Goal: Information Seeking & Learning: Learn about a topic

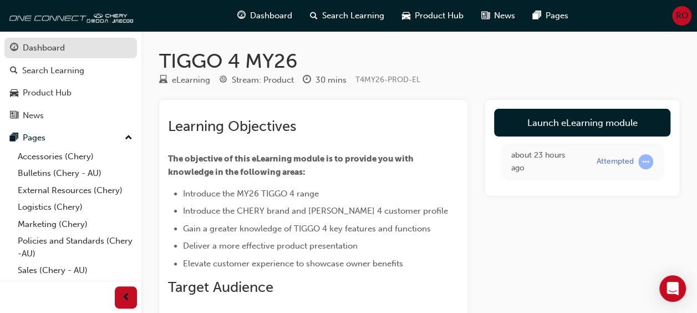
click at [96, 53] on div "Dashboard" at bounding box center [70, 48] width 121 height 14
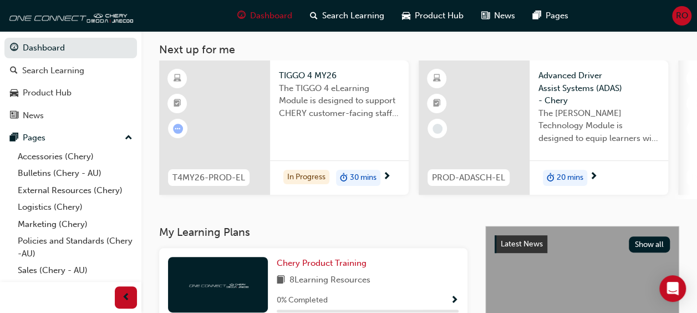
scroll to position [102, 0]
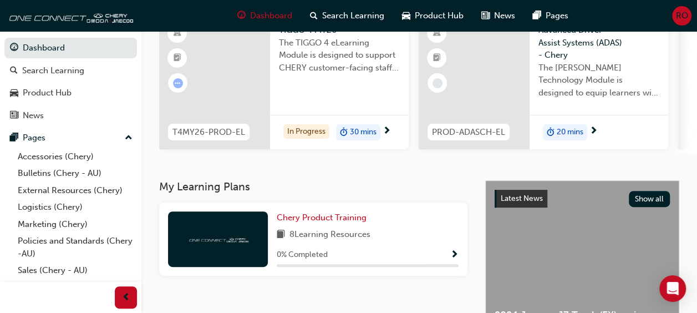
click at [382, 134] on div "In Progress 30 mins" at bounding box center [339, 132] width 139 height 35
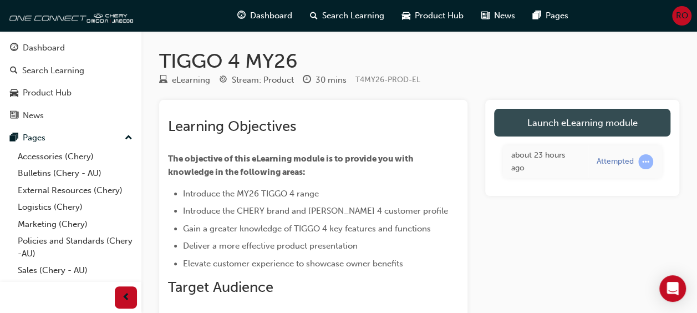
click at [582, 128] on link "Launch eLearning module" at bounding box center [582, 123] width 176 height 28
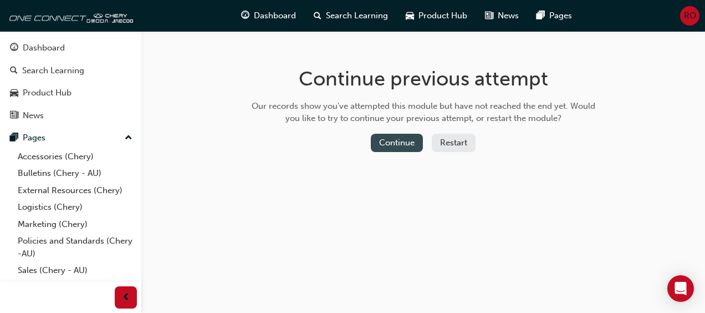
click at [405, 141] on button "Continue" at bounding box center [397, 143] width 52 height 18
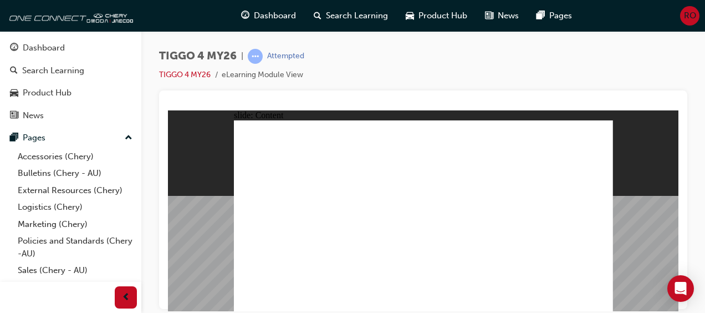
drag, startPoint x: 367, startPoint y: 226, endPoint x: 489, endPoint y: 231, distance: 122.1
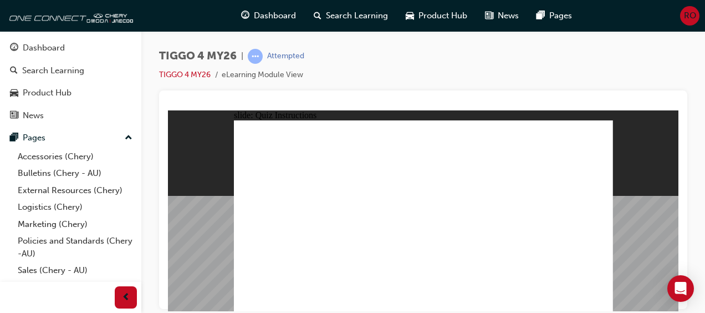
radio input "true"
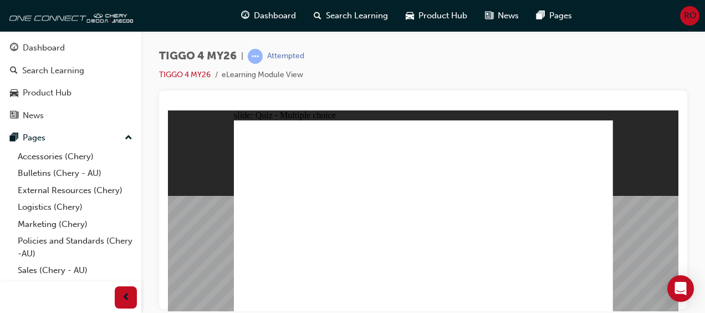
drag, startPoint x: 411, startPoint y: 180, endPoint x: 485, endPoint y: 255, distance: 105.4
drag, startPoint x: 500, startPoint y: 178, endPoint x: 279, endPoint y: 252, distance: 232.7
drag, startPoint x: 334, startPoint y: 180, endPoint x: 335, endPoint y: 254, distance: 74.3
drag, startPoint x: 274, startPoint y: 175, endPoint x: 420, endPoint y: 250, distance: 163.8
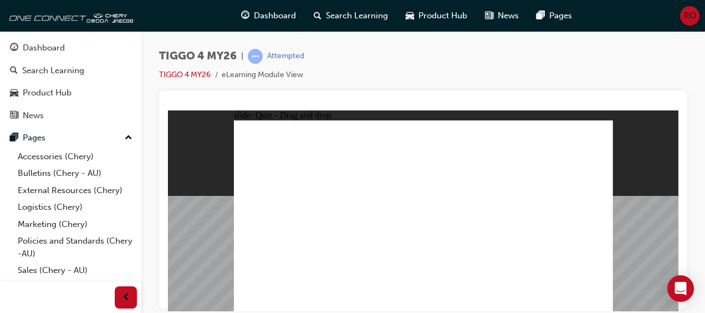
drag, startPoint x: 563, startPoint y: 181, endPoint x: 565, endPoint y: 256, distance: 75.4
radio input "true"
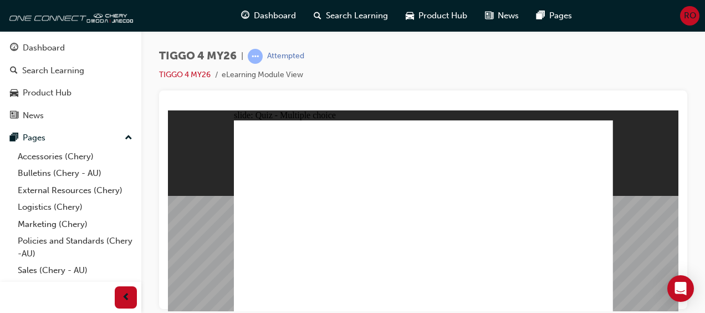
radio input "true"
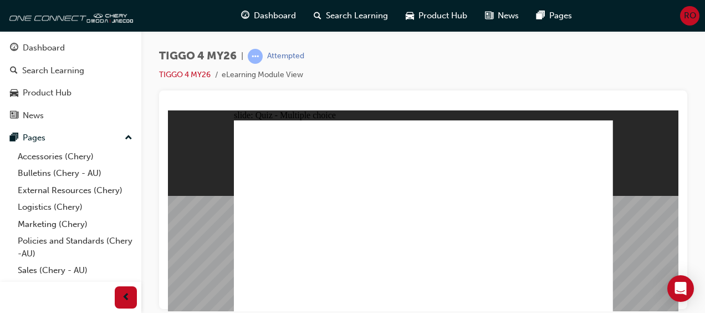
drag, startPoint x: 354, startPoint y: 193, endPoint x: 454, endPoint y: 168, distance: 103.5
drag, startPoint x: 295, startPoint y: 195, endPoint x: 472, endPoint y: 183, distance: 177.2
drag, startPoint x: 270, startPoint y: 255, endPoint x: 536, endPoint y: 192, distance: 273.0
drag, startPoint x: 365, startPoint y: 237, endPoint x: 559, endPoint y: 192, distance: 198.4
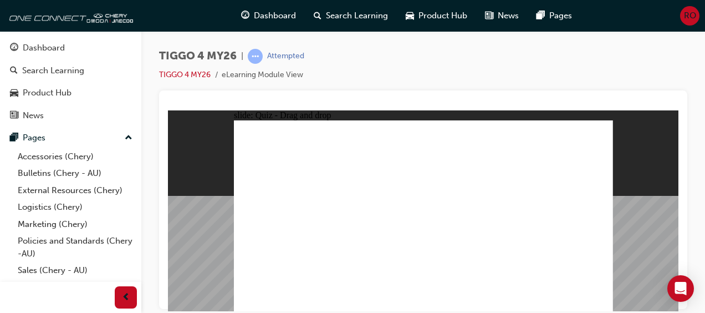
drag, startPoint x: 280, startPoint y: 236, endPoint x: 459, endPoint y: 242, distance: 179.1
drag, startPoint x: 280, startPoint y: 216, endPoint x: 550, endPoint y: 200, distance: 270.4
drag, startPoint x: 364, startPoint y: 214, endPoint x: 550, endPoint y: 214, distance: 186.8
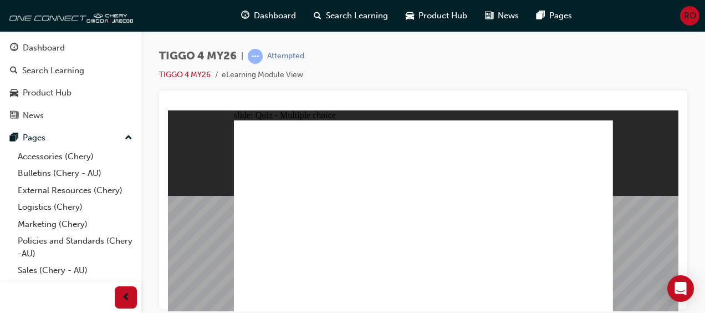
radio input "true"
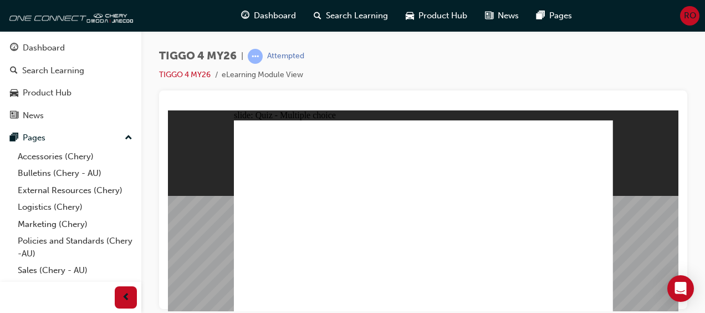
radio input "true"
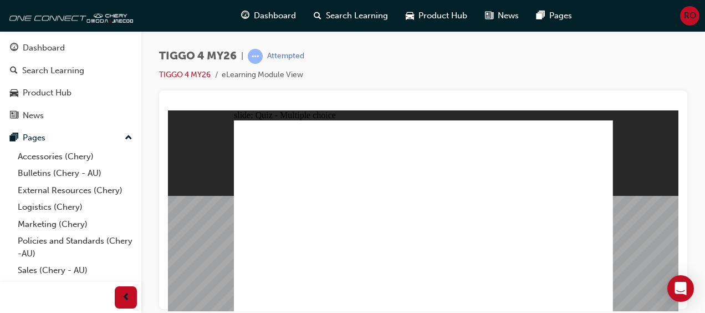
radio input "true"
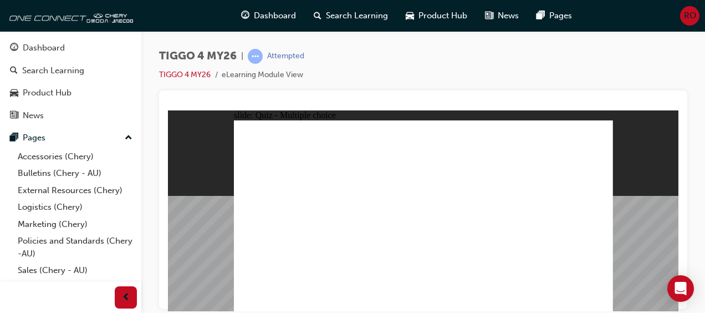
radio input "true"
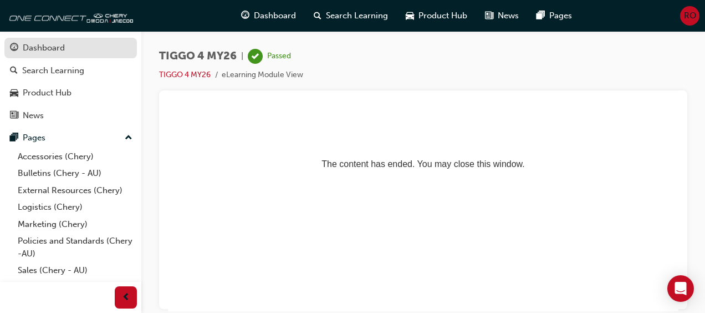
click at [85, 53] on div "Dashboard" at bounding box center [70, 48] width 121 height 14
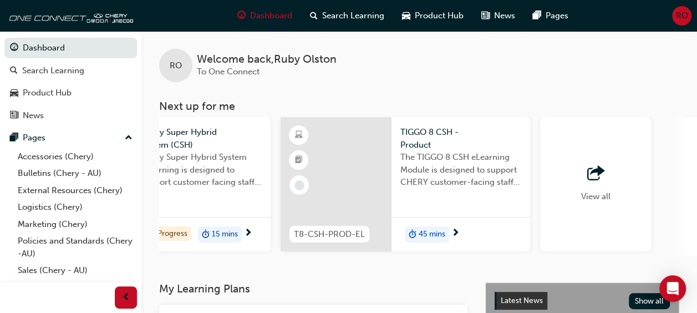
scroll to position [0, 917]
click at [451, 228] on span "next-icon" at bounding box center [455, 233] width 8 height 10
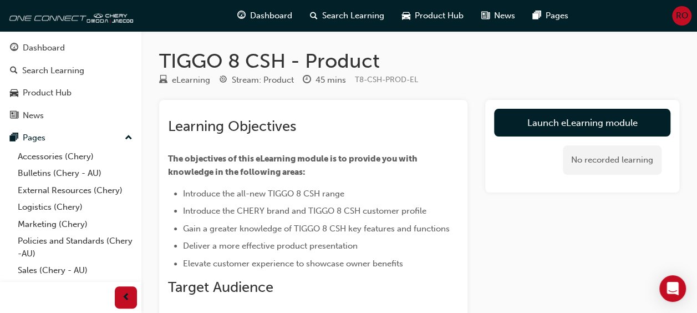
click at [543, 140] on div "No recorded learning" at bounding box center [582, 159] width 176 height 47
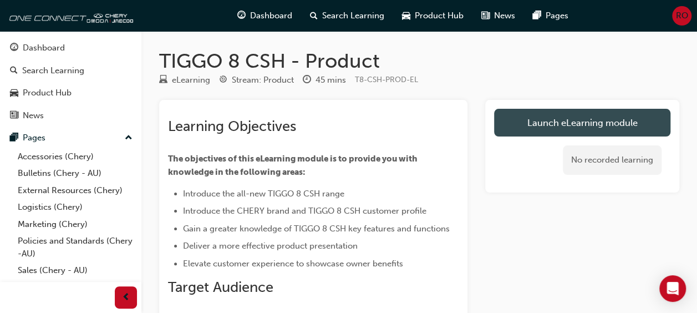
click at [524, 127] on link "Launch eLearning module" at bounding box center [582, 123] width 176 height 28
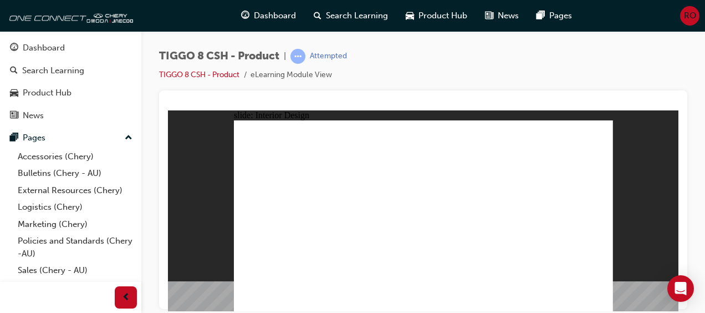
click at [481, 110] on html "slide: Interior Design T18FL4360.jpg : 360 degree image interaction. free explo…" at bounding box center [423, 210] width 510 height 201
click at [514, 310] on html "slide: Interior Design T18FL4360.jpg : 360 degree image interaction. free explo…" at bounding box center [423, 210] width 510 height 201
click at [478, 310] on html "slide: Interior Design T18FL4360.jpg : 360 degree image interaction. free explo…" at bounding box center [423, 210] width 510 height 201
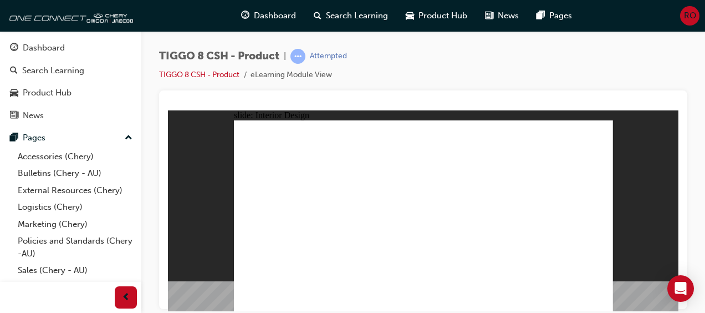
click at [482, 310] on html "slide: Interior Design 15.6'' Interactive Touch Screen Powered by a Qualcomm Sn…" at bounding box center [423, 210] width 510 height 201
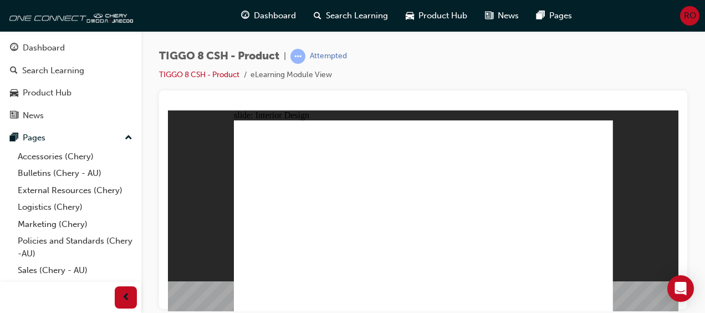
click at [641, 196] on div "slide: Interior Design 15.6'' Interactive Touch Screen Powered by a Qualcomm Sn…" at bounding box center [423, 210] width 510 height 201
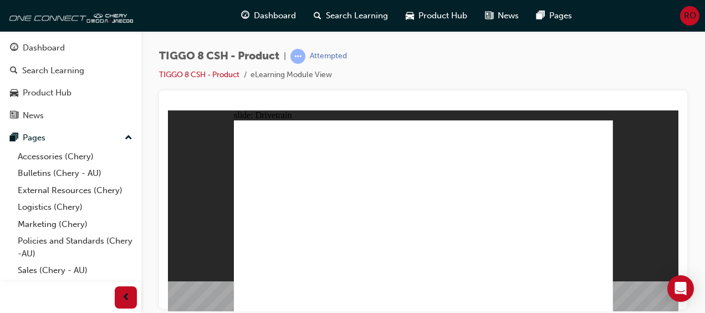
type input "24"
drag, startPoint x: 333, startPoint y: 203, endPoint x: 352, endPoint y: 218, distance: 24.6
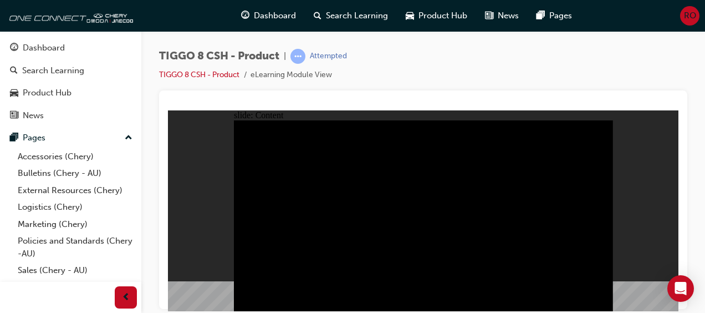
drag, startPoint x: 386, startPoint y: 252, endPoint x: 381, endPoint y: 229, distance: 23.8
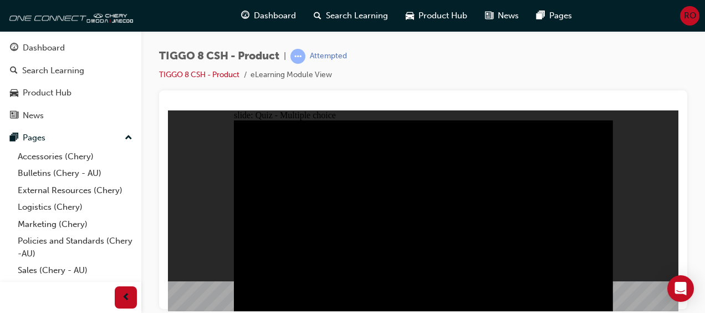
radio input "true"
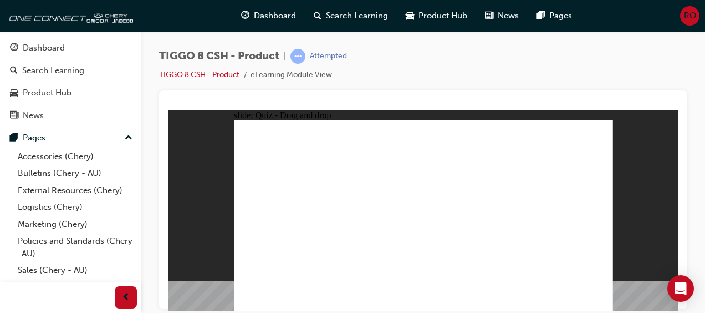
drag, startPoint x: 421, startPoint y: 139, endPoint x: 580, endPoint y: 226, distance: 181.3
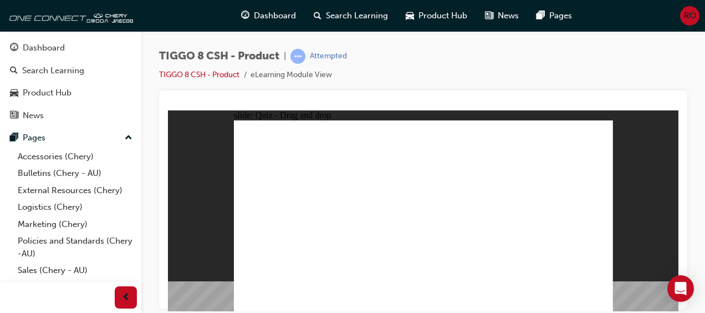
drag, startPoint x: 578, startPoint y: 216, endPoint x: 402, endPoint y: 124, distance: 198.3
drag, startPoint x: 523, startPoint y: 173, endPoint x: 568, endPoint y: 222, distance: 65.5
drag, startPoint x: 457, startPoint y: 177, endPoint x: 431, endPoint y: 228, distance: 56.5
drag, startPoint x: 495, startPoint y: 141, endPoint x: 449, endPoint y: 181, distance: 61.3
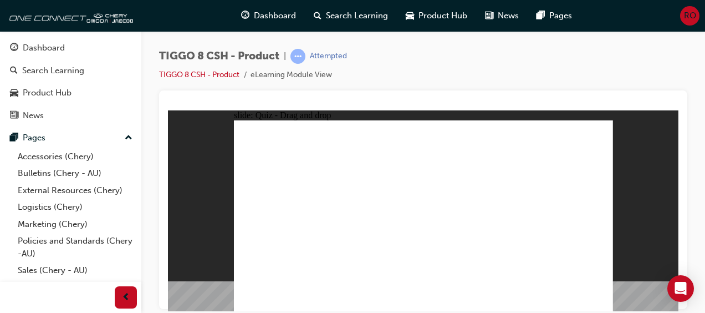
drag, startPoint x: 563, startPoint y: 126, endPoint x: 275, endPoint y: 218, distance: 301.5
drag, startPoint x: 415, startPoint y: 135, endPoint x: 502, endPoint y: 220, distance: 121.9
drag, startPoint x: 500, startPoint y: 145, endPoint x: 363, endPoint y: 233, distance: 163.0
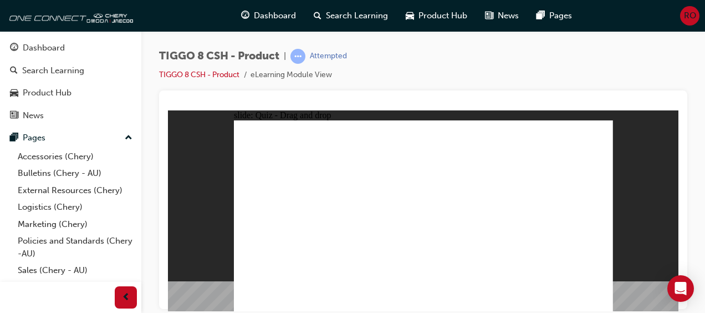
checkbox input "true"
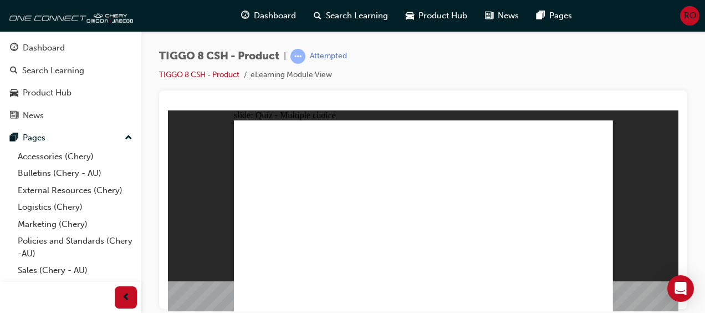
checkbox input "false"
radio input "true"
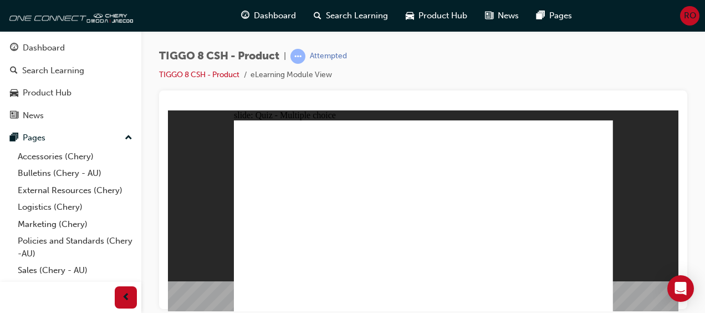
drag, startPoint x: 439, startPoint y: 135, endPoint x: 461, endPoint y: 229, distance: 96.1
drag, startPoint x: 498, startPoint y: 136, endPoint x: 454, endPoint y: 244, distance: 116.6
drag, startPoint x: 498, startPoint y: 153, endPoint x: 466, endPoint y: 259, distance: 110.6
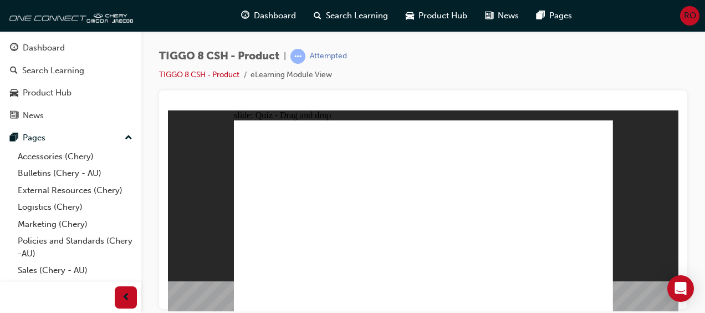
drag, startPoint x: 500, startPoint y: 162, endPoint x: 514, endPoint y: 240, distance: 78.8
drag, startPoint x: 439, startPoint y: 148, endPoint x: 327, endPoint y: 238, distance: 143.5
drag, startPoint x: 579, startPoint y: 152, endPoint x: 453, endPoint y: 239, distance: 153.4
drag, startPoint x: 580, startPoint y: 139, endPoint x: 523, endPoint y: 265, distance: 138.9
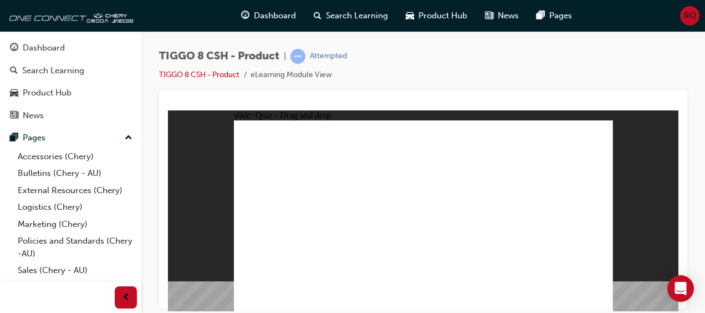
drag, startPoint x: 451, startPoint y: 153, endPoint x: 365, endPoint y: 249, distance: 129.5
drag, startPoint x: 416, startPoint y: 150, endPoint x: 294, endPoint y: 246, distance: 154.8
drag, startPoint x: 398, startPoint y: 147, endPoint x: 454, endPoint y: 258, distance: 124.2
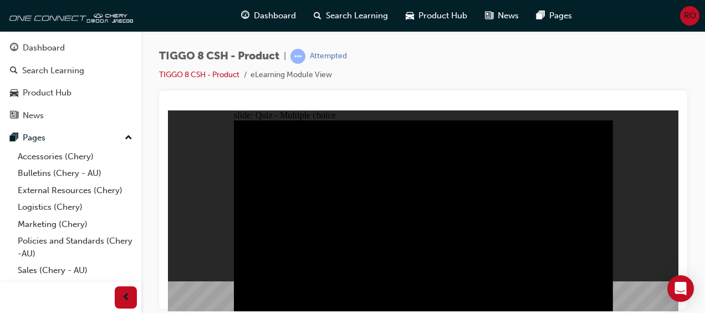
radio input "true"
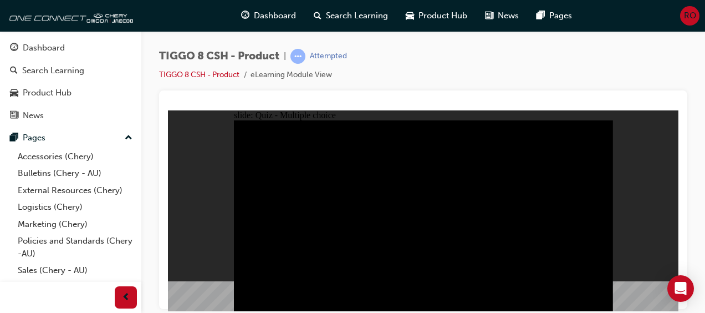
radio input "true"
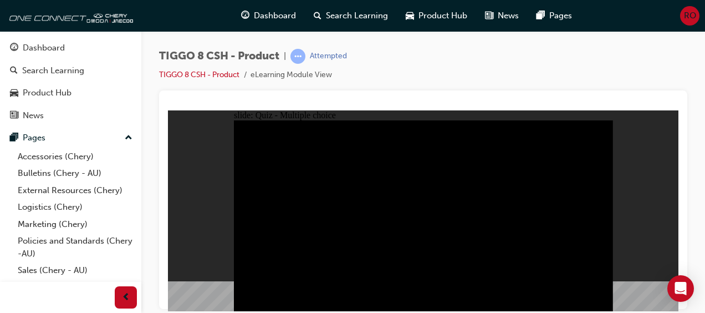
checkbox input "true"
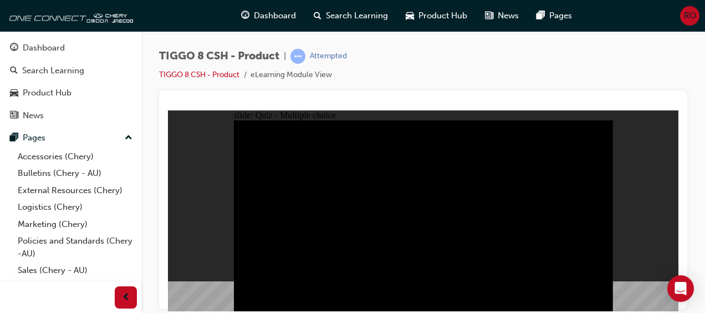
checkbox input "true"
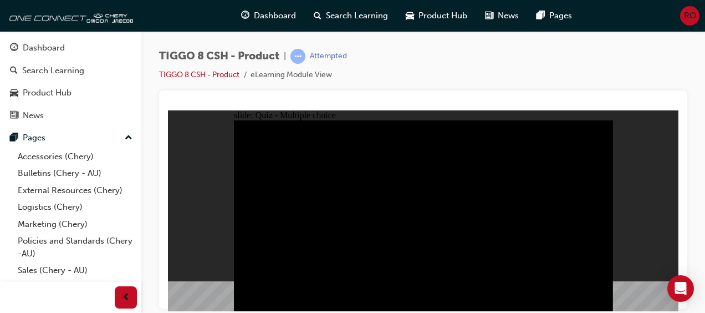
checkbox input "true"
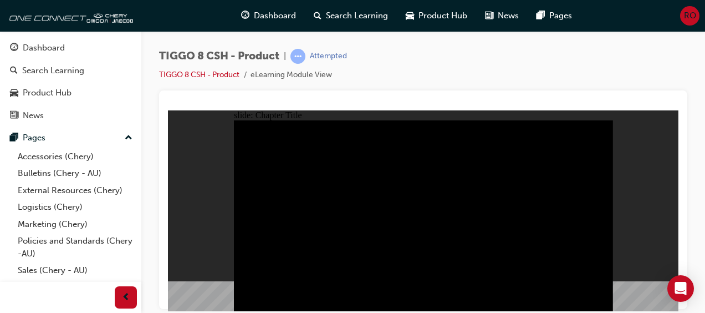
radio input "true"
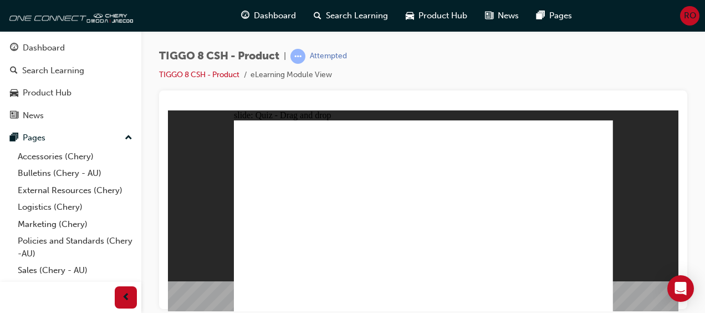
drag, startPoint x: 461, startPoint y: 183, endPoint x: 439, endPoint y: 231, distance: 52.6
drag, startPoint x: 497, startPoint y: 139, endPoint x: 366, endPoint y: 224, distance: 156.5
drag, startPoint x: 421, startPoint y: 129, endPoint x: 506, endPoint y: 216, distance: 121.5
drag, startPoint x: 530, startPoint y: 173, endPoint x: 564, endPoint y: 221, distance: 58.4
drag, startPoint x: 575, startPoint y: 139, endPoint x: 297, endPoint y: 228, distance: 292.0
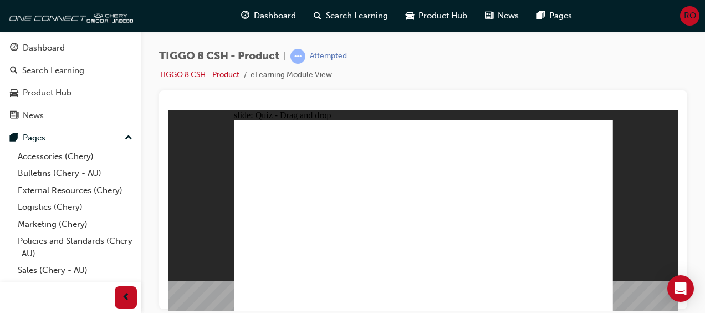
checkbox input "true"
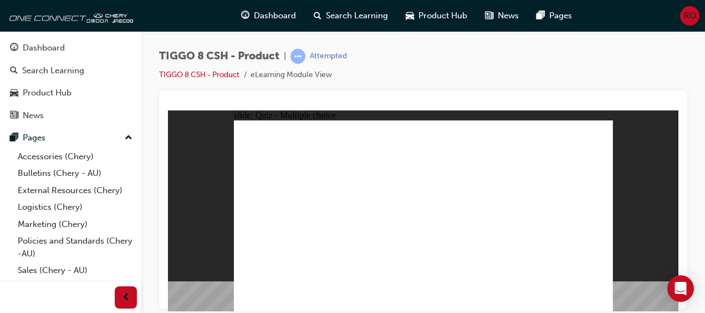
radio input "true"
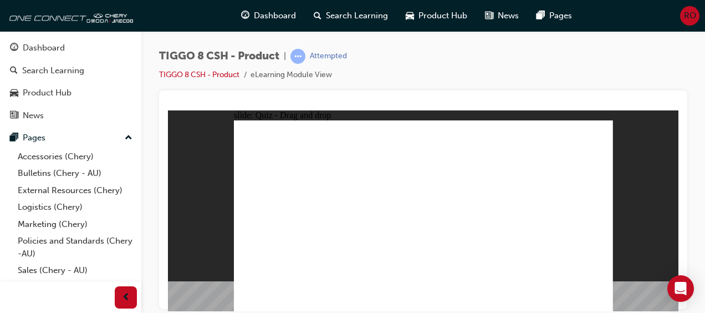
drag, startPoint x: 431, startPoint y: 149, endPoint x: 466, endPoint y: 251, distance: 108.3
drag, startPoint x: 438, startPoint y: 135, endPoint x: 482, endPoint y: 242, distance: 115.8
drag, startPoint x: 504, startPoint y: 141, endPoint x: 487, endPoint y: 249, distance: 109.3
drag, startPoint x: 490, startPoint y: 161, endPoint x: 502, endPoint y: 250, distance: 90.0
drag, startPoint x: 483, startPoint y: 150, endPoint x: 473, endPoint y: 249, distance: 99.2
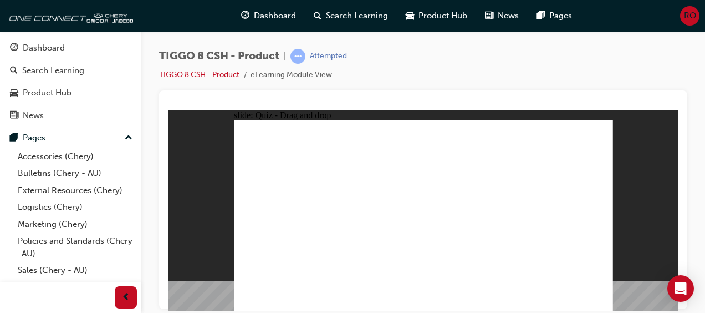
drag, startPoint x: 558, startPoint y: 151, endPoint x: 537, endPoint y: 264, distance: 115.6
drag, startPoint x: 564, startPoint y: 139, endPoint x: 504, endPoint y: 263, distance: 138.3
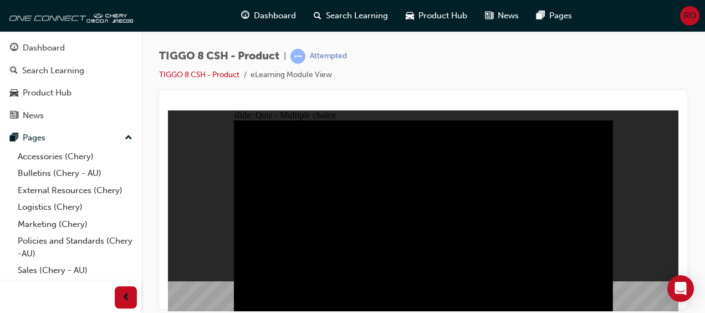
radio input "true"
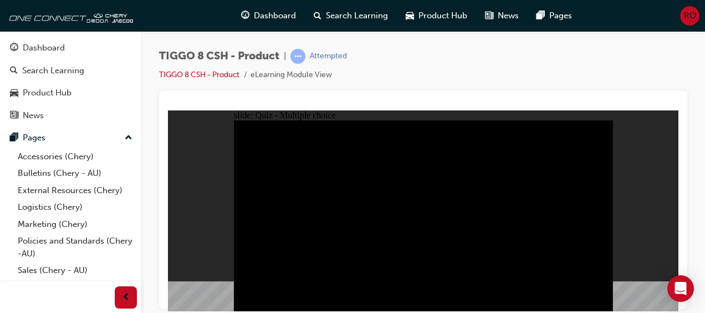
radio input "true"
click at [350, 246] on button "OK" at bounding box center [339, 240] width 19 height 12
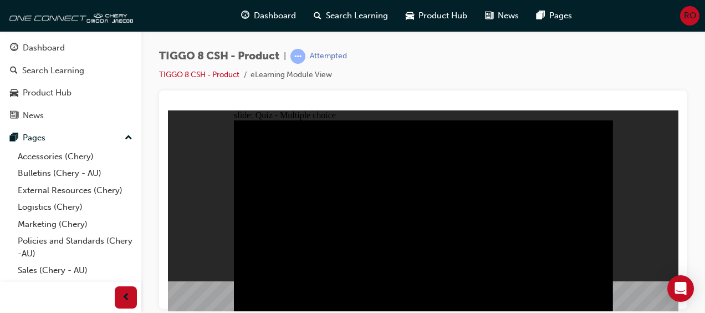
radio input "true"
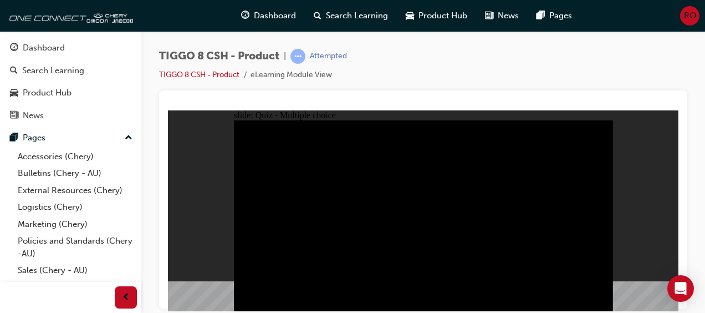
checkbox input "true"
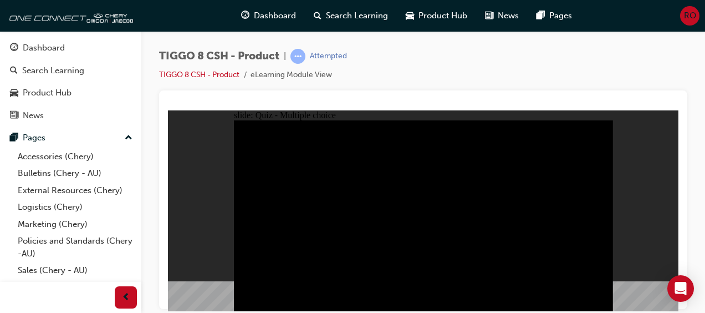
checkbox input "true"
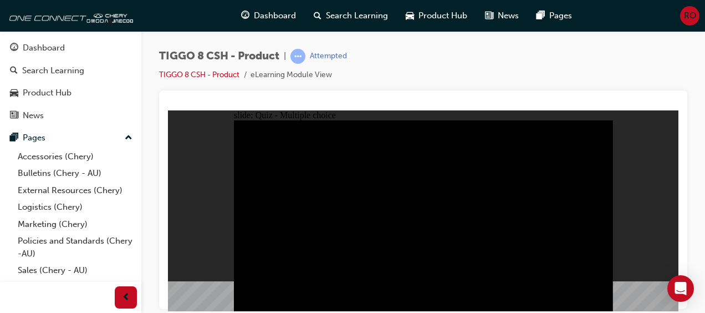
checkbox input "true"
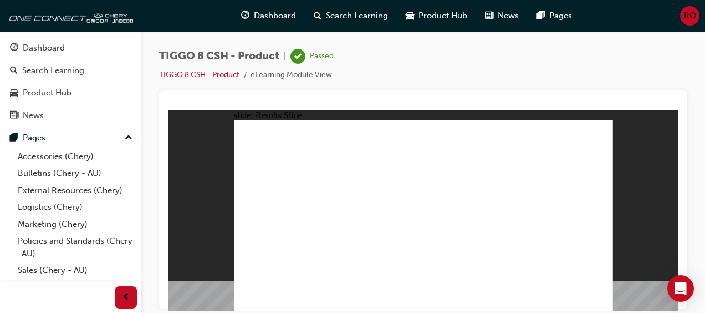
click at [60, 27] on div "Dashboard Search Learning Product Hub News Pages RO" at bounding box center [352, 16] width 705 height 32
click at [69, 44] on div "Dashboard" at bounding box center [70, 48] width 121 height 14
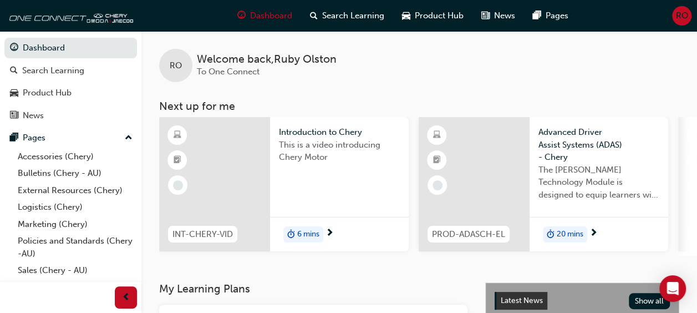
click at [330, 233] on span "next-icon" at bounding box center [329, 233] width 8 height 10
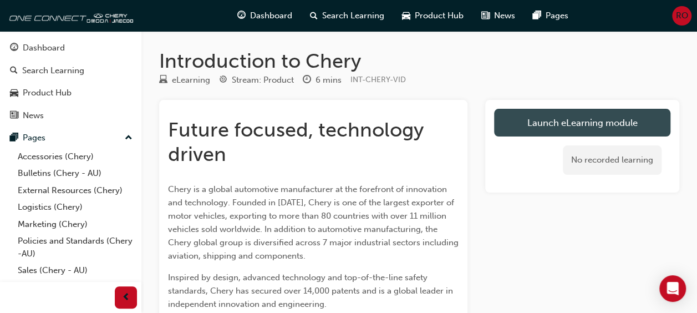
click at [570, 131] on link "Launch eLearning module" at bounding box center [582, 123] width 176 height 28
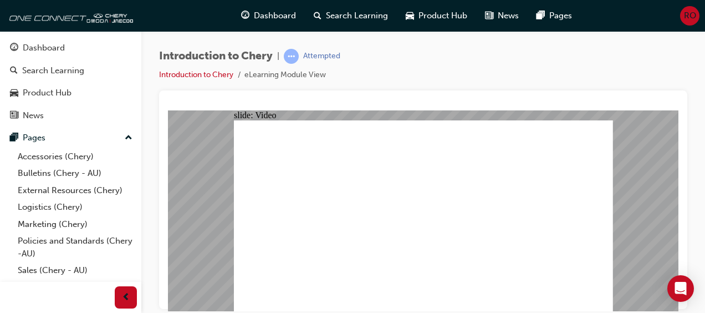
type input "0"
type input "311"
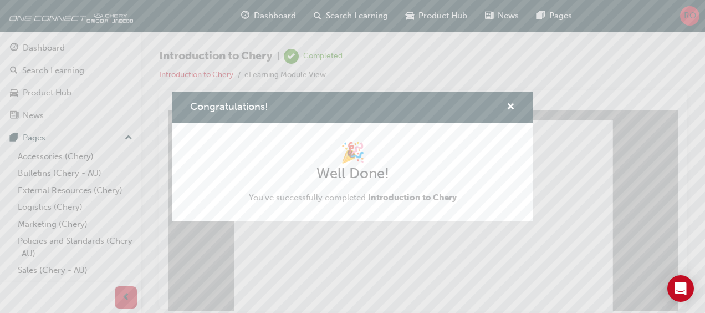
click at [144, 69] on div "Congratulations! 🎉 Well Done! You've successfully completed Introduction to Che…" at bounding box center [352, 156] width 705 height 313
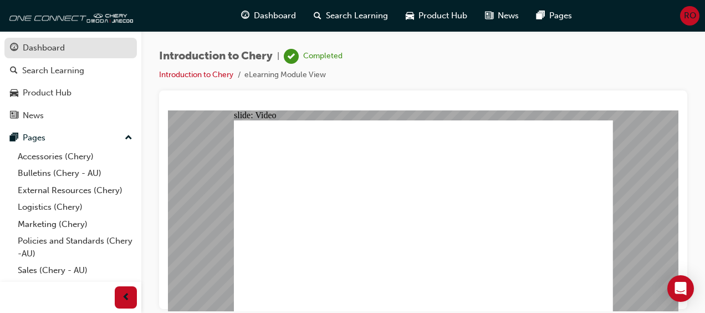
click at [63, 52] on div "Dashboard" at bounding box center [44, 48] width 42 height 13
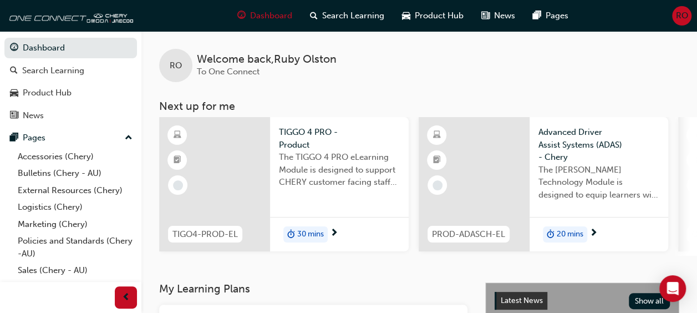
click at [379, 217] on div "30 mins" at bounding box center [339, 234] width 139 height 35
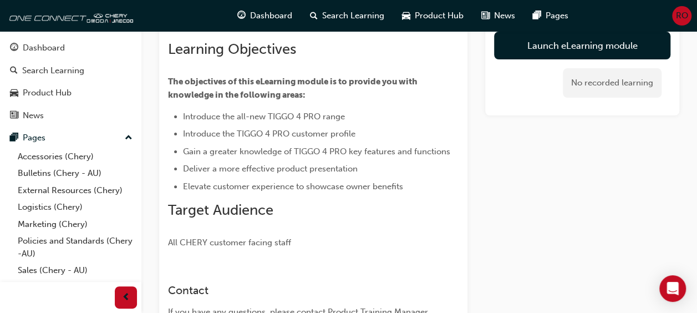
scroll to position [78, 0]
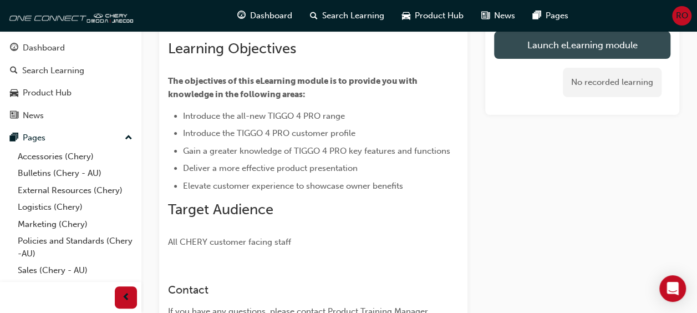
drag, startPoint x: 536, startPoint y: 53, endPoint x: 520, endPoint y: 43, distance: 18.6
click at [520, 43] on link "Launch eLearning module" at bounding box center [582, 45] width 176 height 28
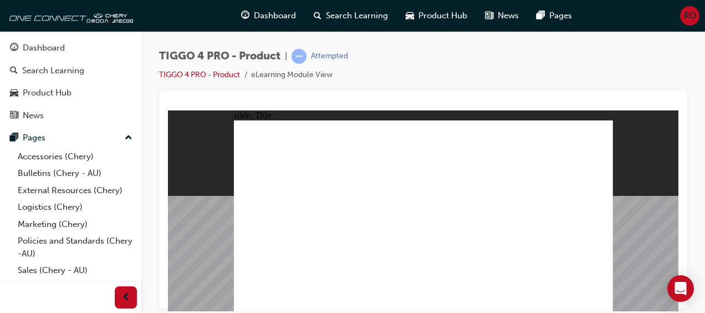
drag, startPoint x: 296, startPoint y: 269, endPoint x: 495, endPoint y: 271, distance: 199.5
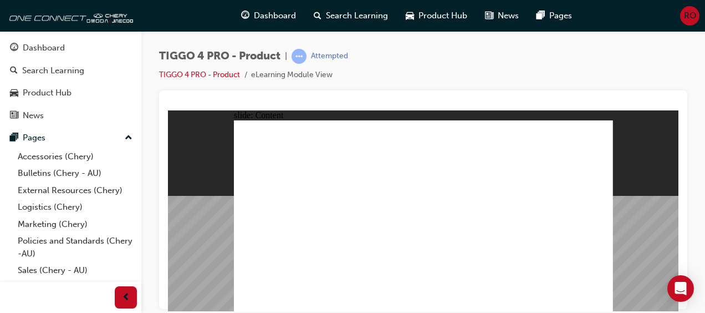
click at [609, 311] on div "TIGGO 4 PRO - Product | Attempted TIGGO 4 PRO - Product eLearning Module View" at bounding box center [352, 156] width 705 height 313
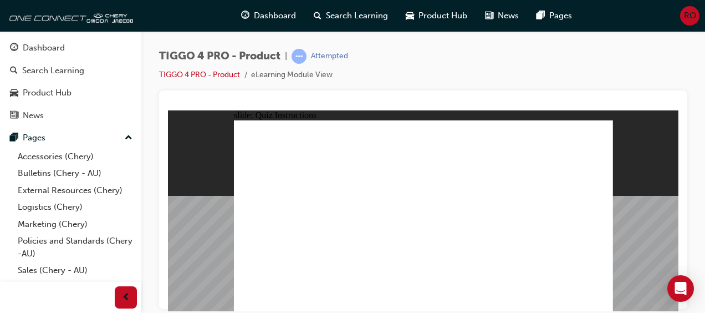
radio input "true"
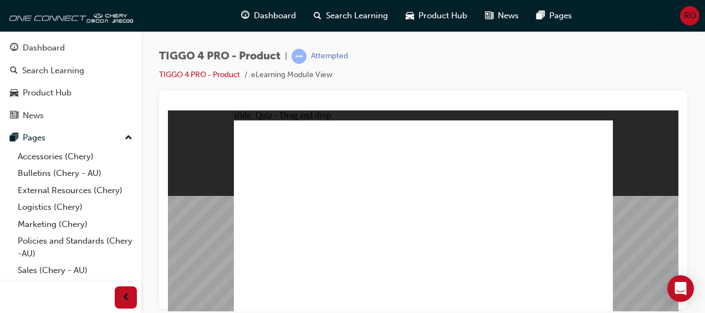
drag, startPoint x: 269, startPoint y: 185, endPoint x: 425, endPoint y: 260, distance: 173.0
drag, startPoint x: 489, startPoint y: 182, endPoint x: 272, endPoint y: 255, distance: 229.1
drag, startPoint x: 361, startPoint y: 181, endPoint x: 356, endPoint y: 255, distance: 74.5
drag, startPoint x: 428, startPoint y: 184, endPoint x: 507, endPoint y: 256, distance: 106.3
drag, startPoint x: 550, startPoint y: 181, endPoint x: 557, endPoint y: 255, distance: 74.1
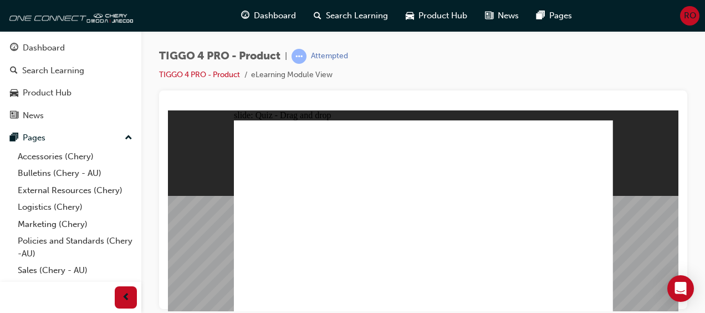
radio input "true"
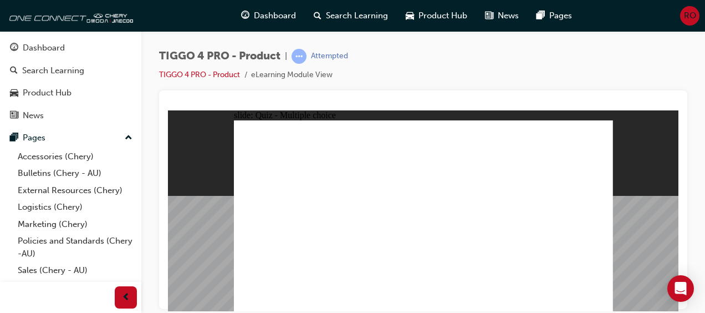
radio input "true"
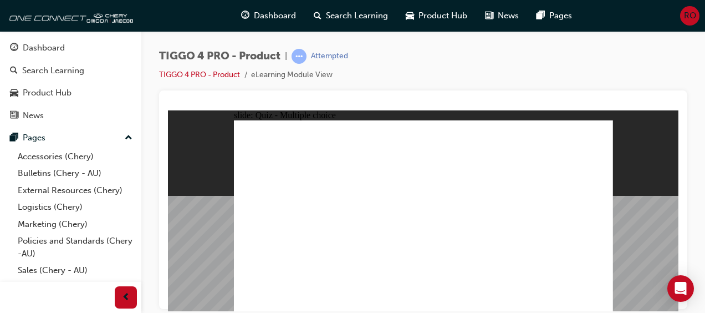
drag, startPoint x: 331, startPoint y: 216, endPoint x: 533, endPoint y: 178, distance: 204.6
drag, startPoint x: 279, startPoint y: 234, endPoint x: 458, endPoint y: 204, distance: 181.6
drag, startPoint x: 352, startPoint y: 233, endPoint x: 548, endPoint y: 201, distance: 197.6
drag, startPoint x: 284, startPoint y: 196, endPoint x: 544, endPoint y: 209, distance: 260.9
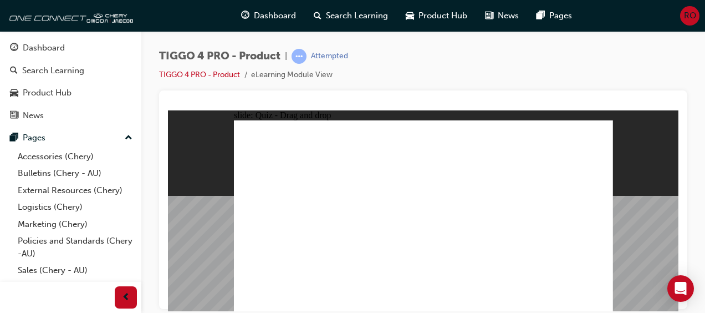
drag, startPoint x: 372, startPoint y: 195, endPoint x: 560, endPoint y: 226, distance: 191.1
drag, startPoint x: 285, startPoint y: 253, endPoint x: 553, endPoint y: 246, distance: 267.2
drag, startPoint x: 289, startPoint y: 213, endPoint x: 554, endPoint y: 248, distance: 267.2
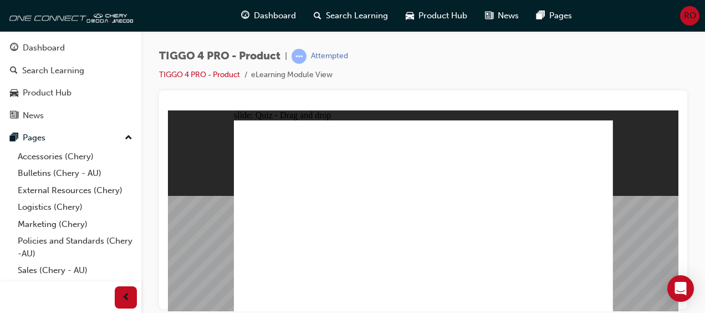
radio input "true"
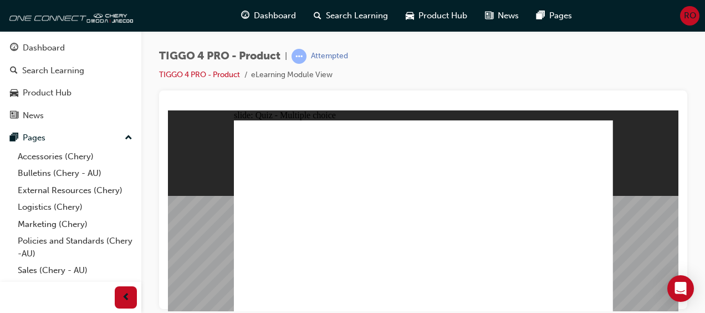
radio input "true"
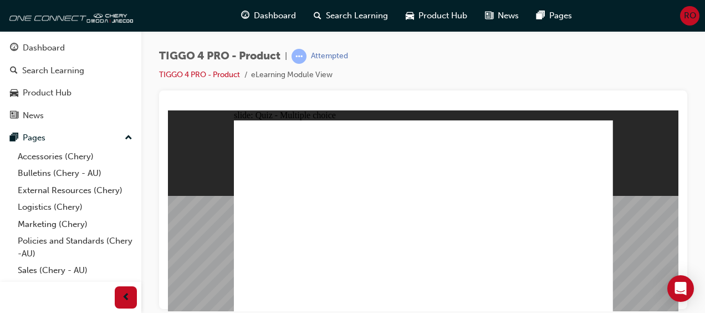
radio input "true"
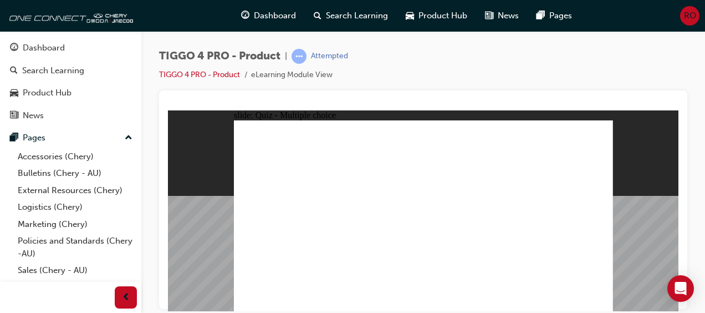
radio input "true"
